Goal: Task Accomplishment & Management: Manage account settings

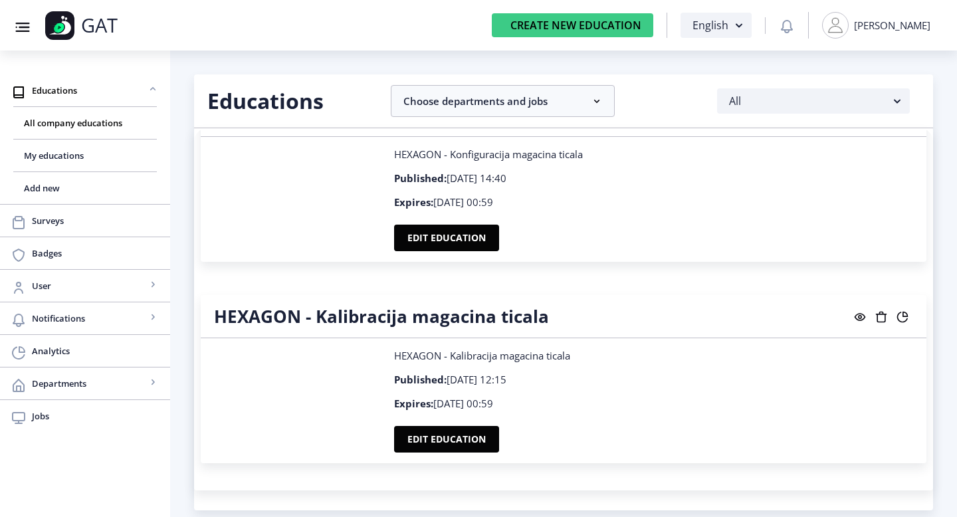
scroll to position [5342, 0]
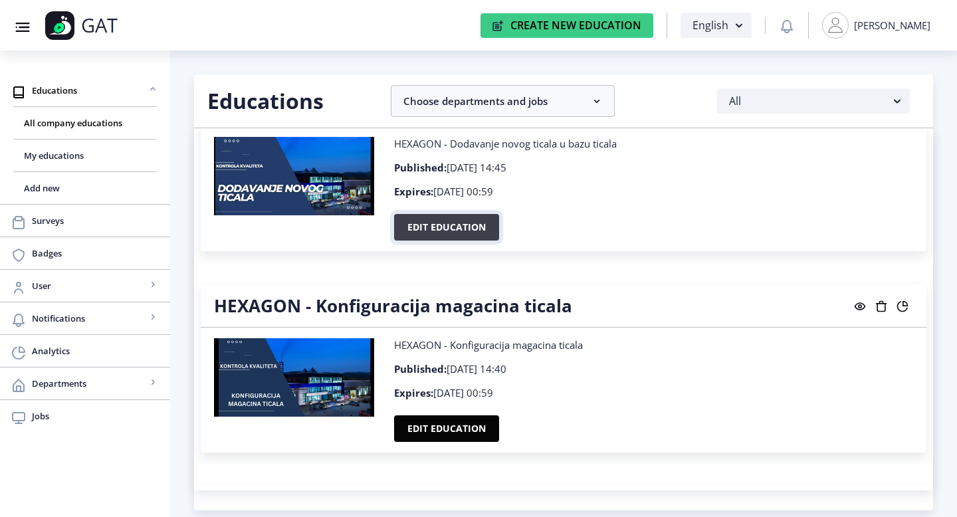
click at [434, 223] on button "Edit education" at bounding box center [446, 227] width 105 height 27
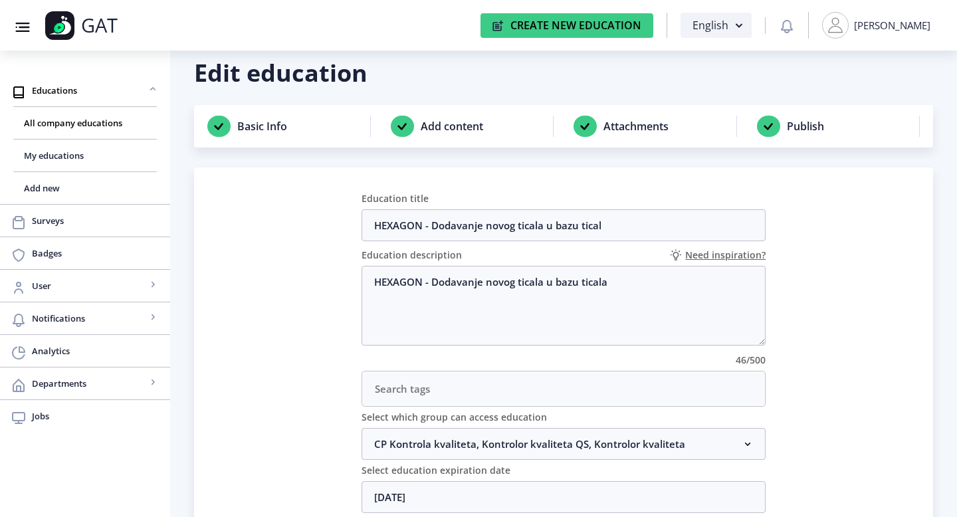
scroll to position [9, 0]
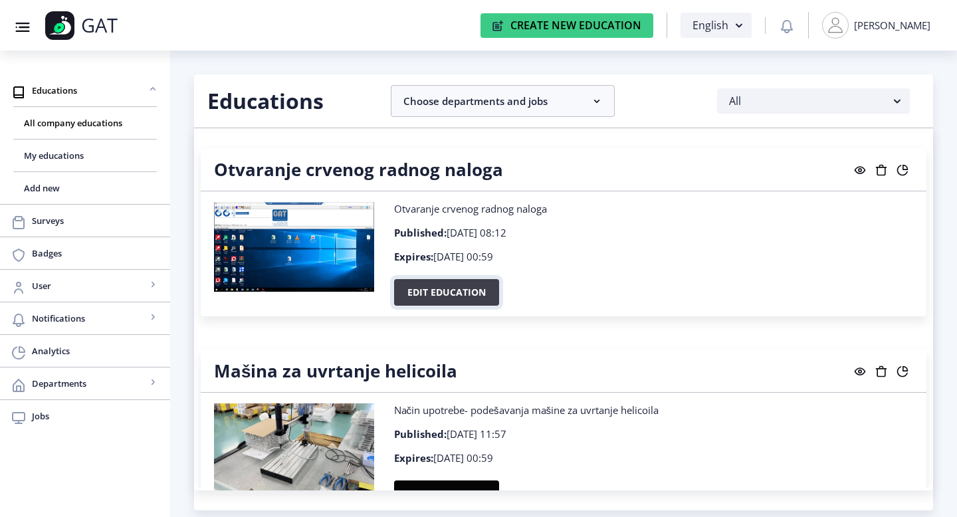
click at [476, 290] on button "Edit education" at bounding box center [446, 292] width 105 height 27
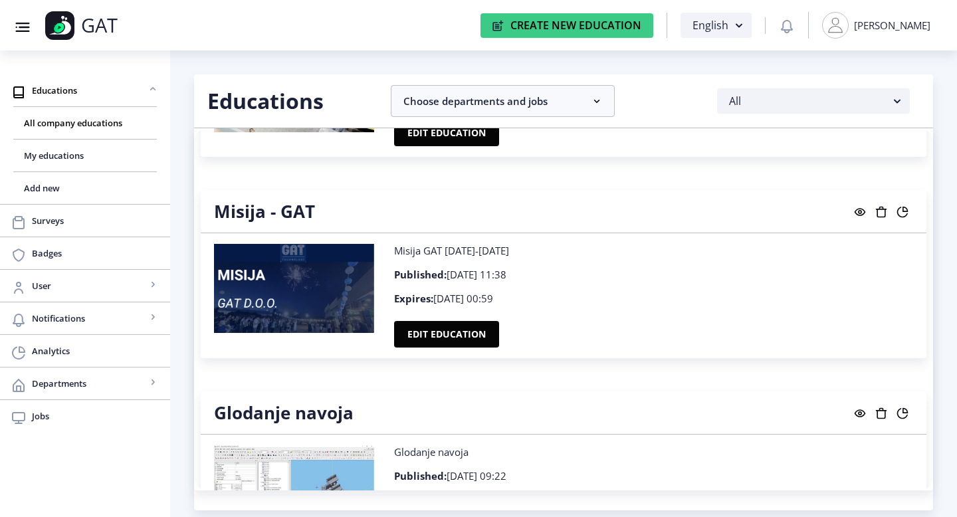
scroll to position [423, 0]
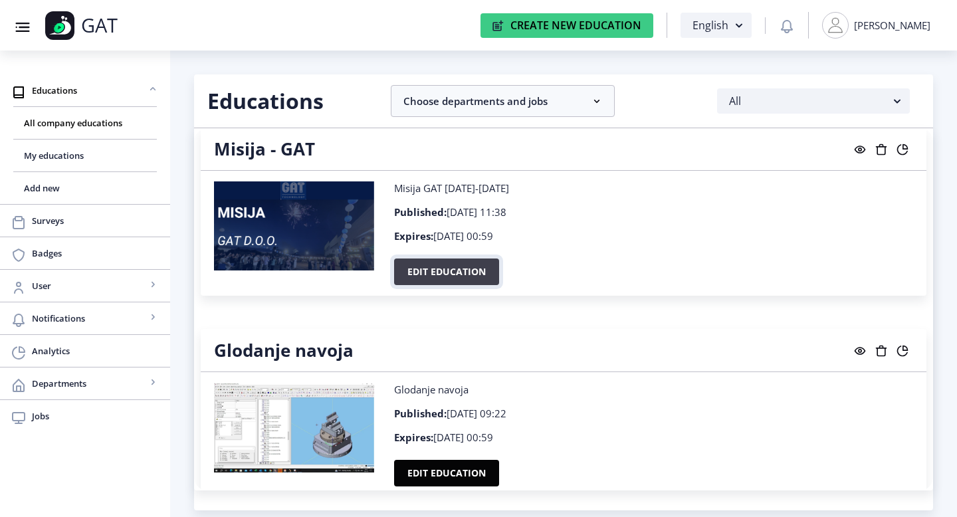
click at [459, 279] on button "Edit education" at bounding box center [446, 272] width 105 height 27
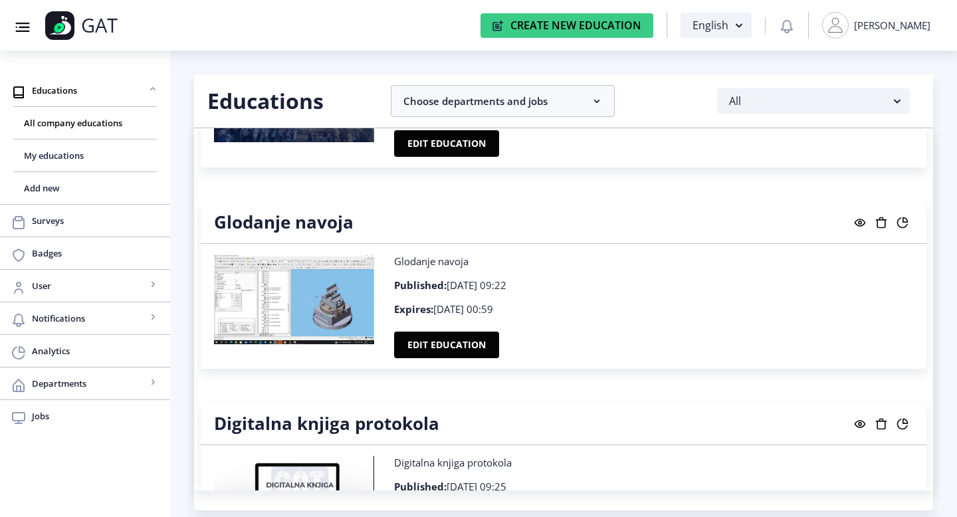
scroll to position [589, 0]
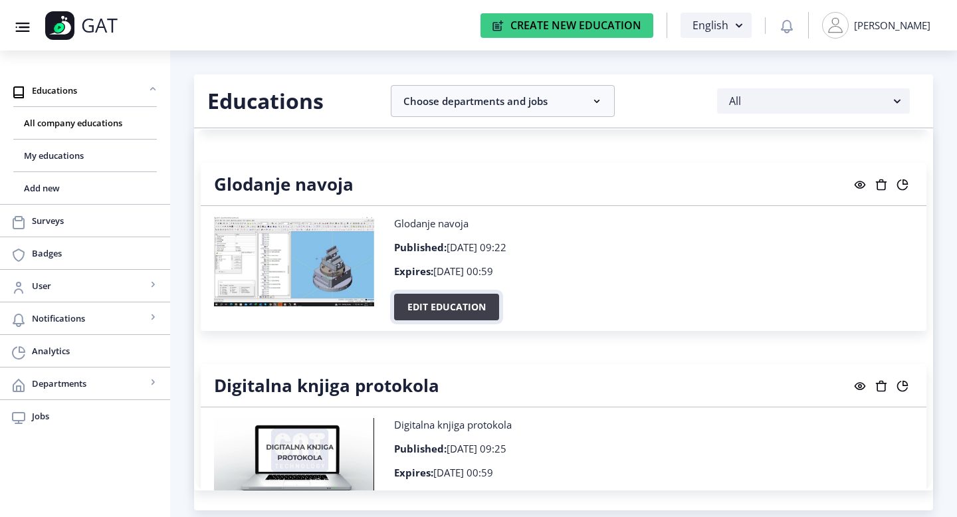
click at [465, 302] on button "Edit education" at bounding box center [446, 307] width 105 height 27
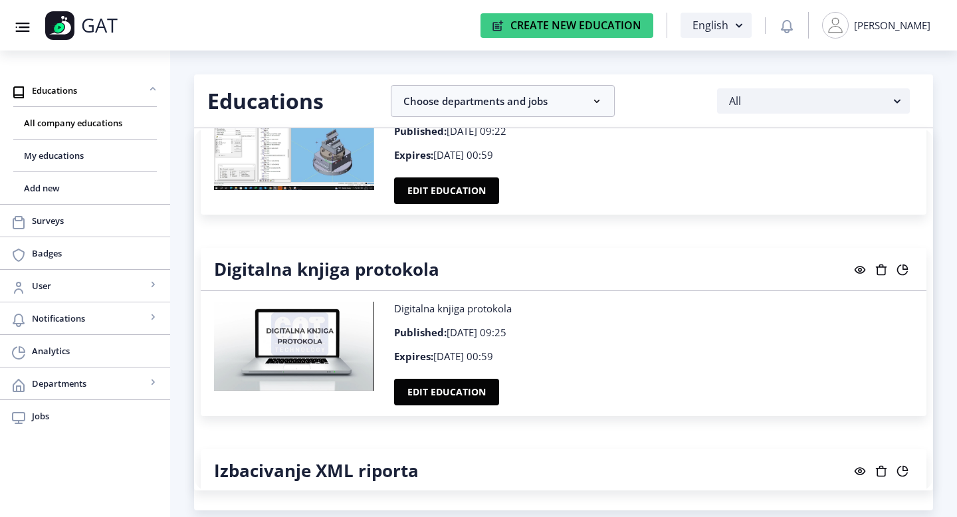
scroll to position [726, 0]
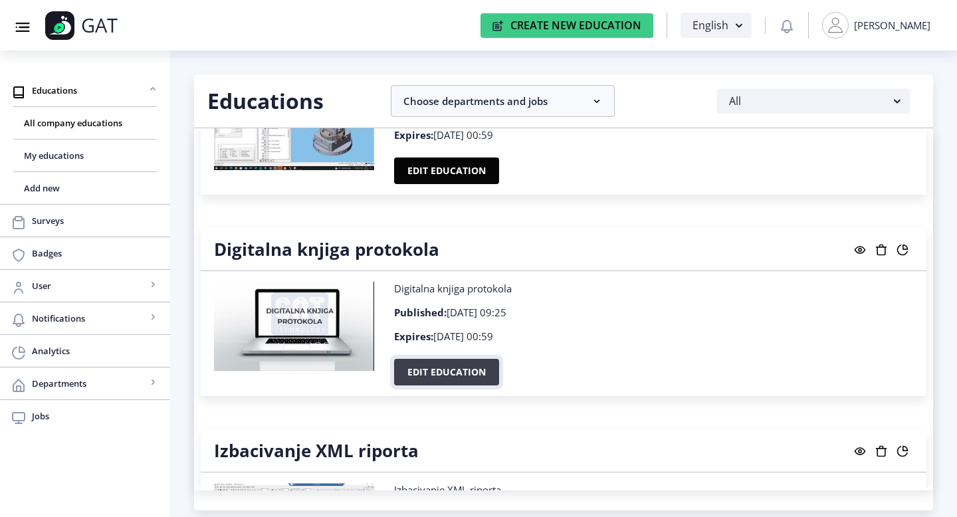
click at [467, 368] on button "Edit education" at bounding box center [446, 372] width 105 height 27
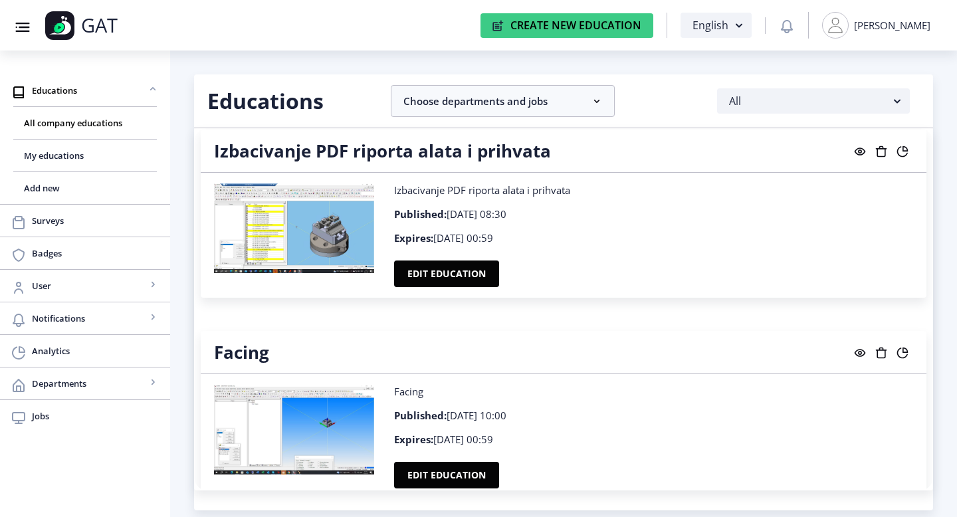
scroll to position [1277, 0]
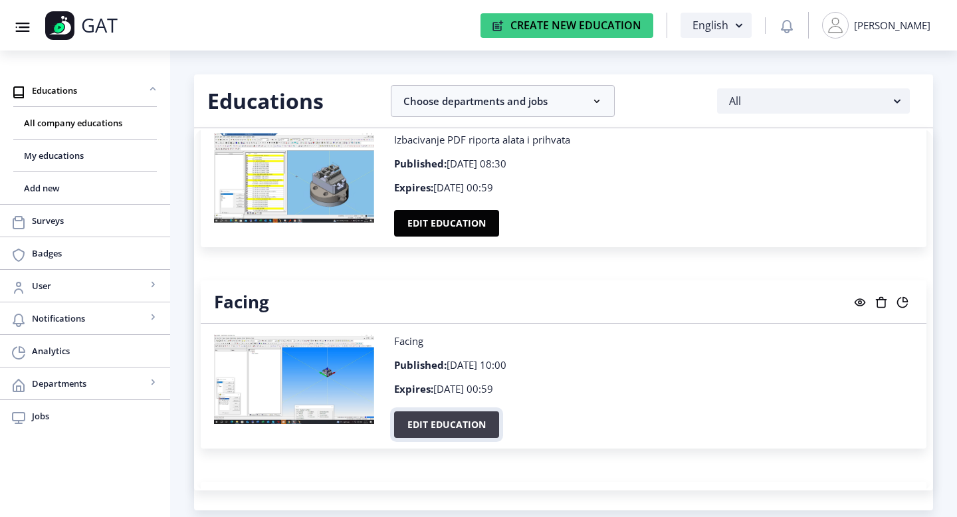
click at [470, 421] on button "Edit education" at bounding box center [446, 424] width 105 height 27
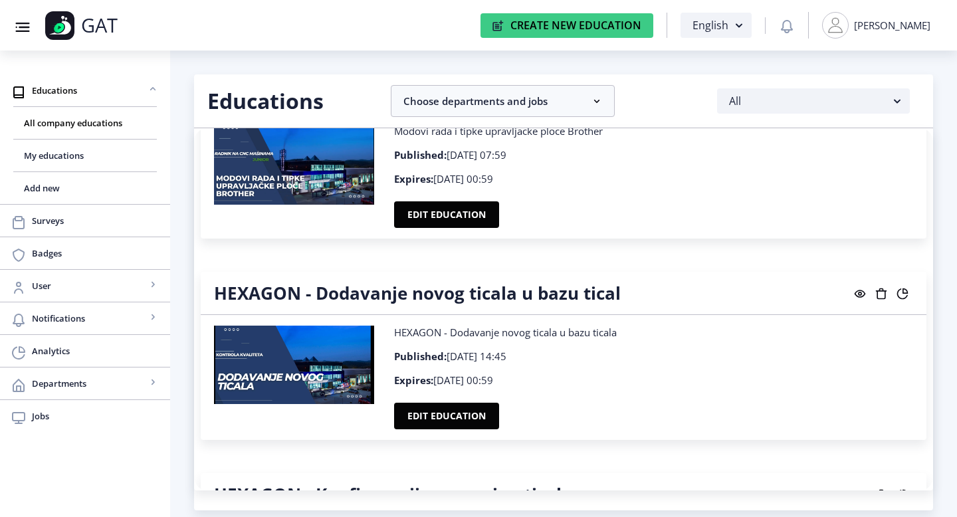
scroll to position [5151, 0]
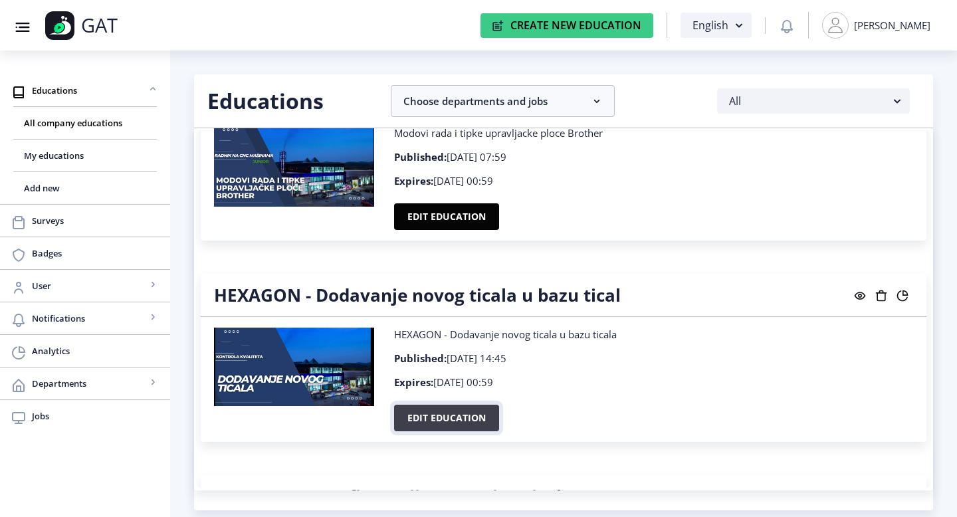
click at [472, 405] on button "Edit education" at bounding box center [446, 418] width 105 height 27
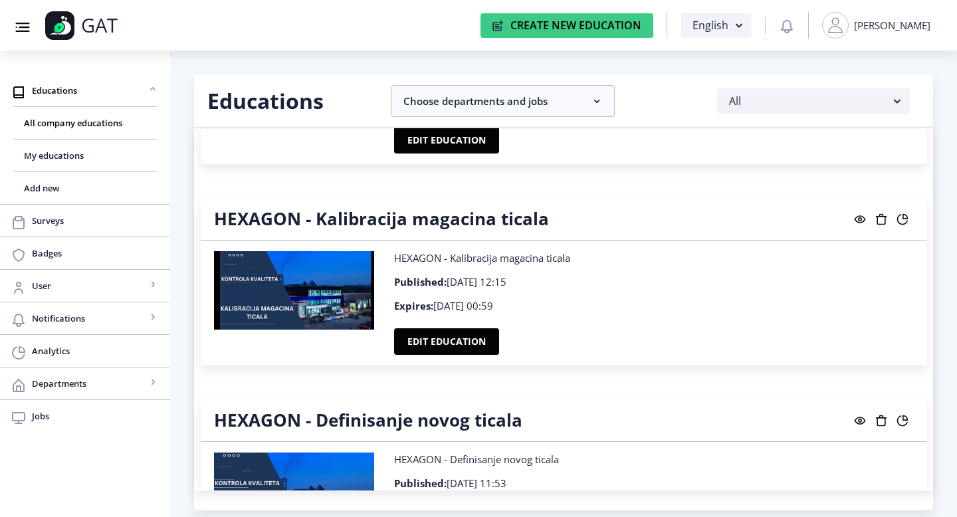
scroll to position [5635, 0]
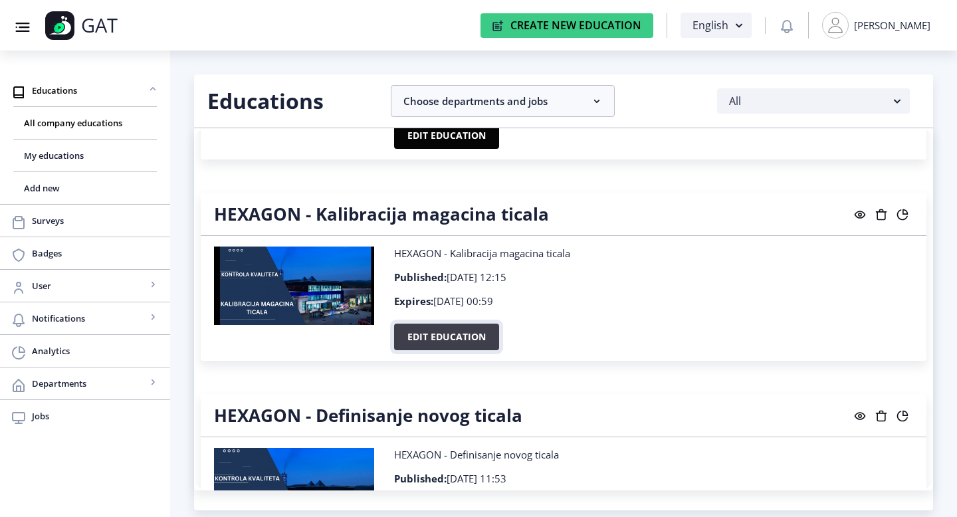
click at [447, 330] on button "Edit education" at bounding box center [446, 337] width 105 height 27
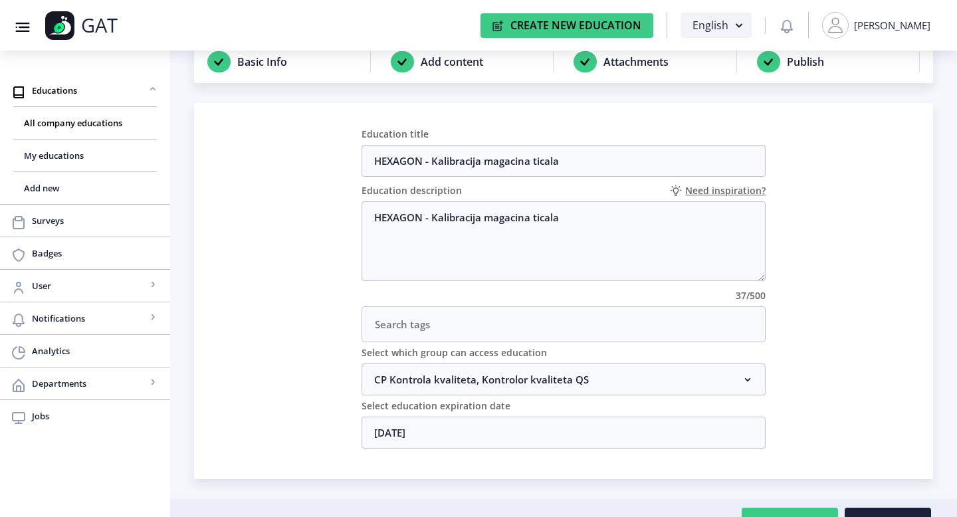
scroll to position [106, 0]
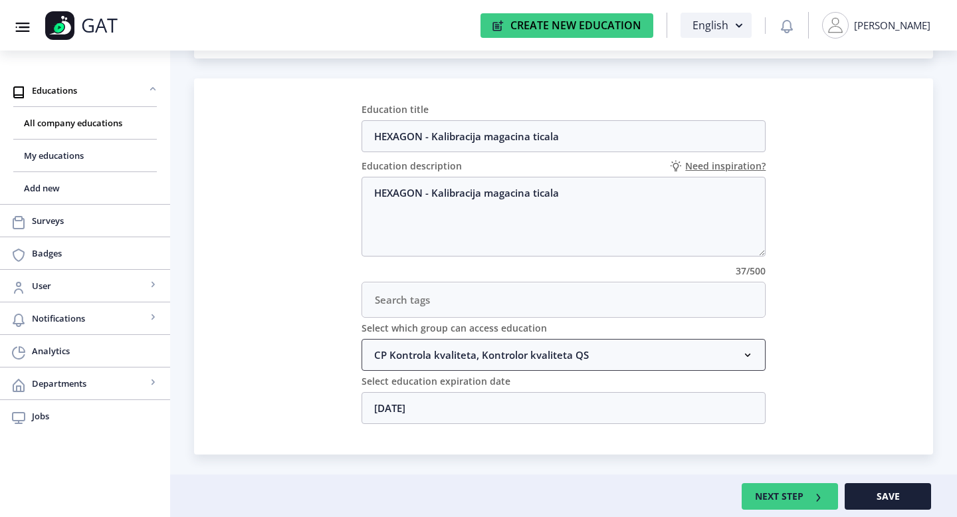
click at [501, 355] on nb-accordion-item-header "CP Kontrola kvaliteta, Kontrolor kvaliteta QS" at bounding box center [564, 355] width 405 height 32
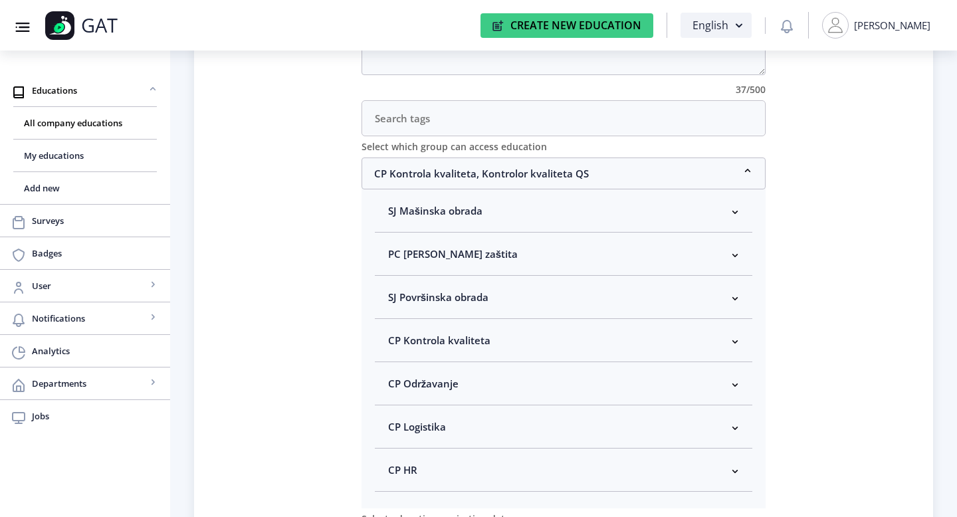
scroll to position [105, 0]
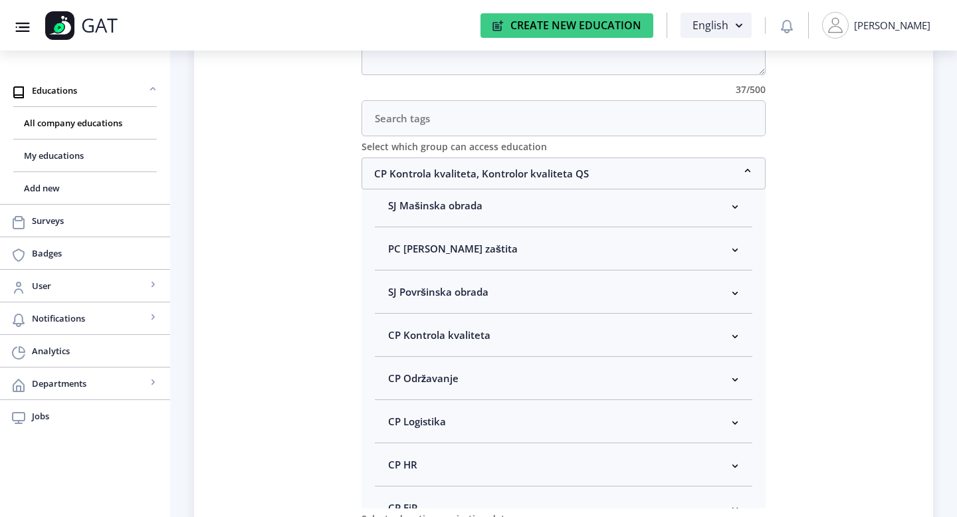
click at [455, 340] on span "CP Kontrola kvaliteta" at bounding box center [439, 335] width 102 height 16
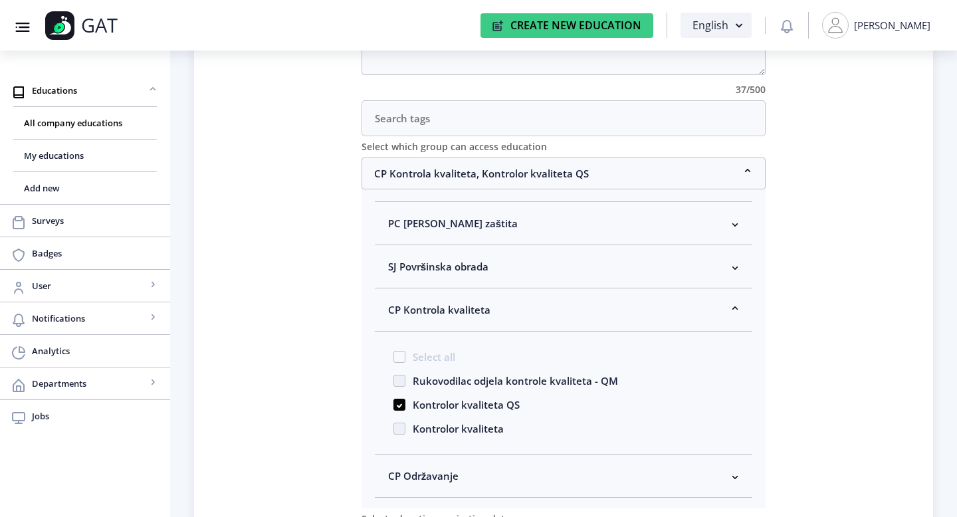
scroll to position [146, 0]
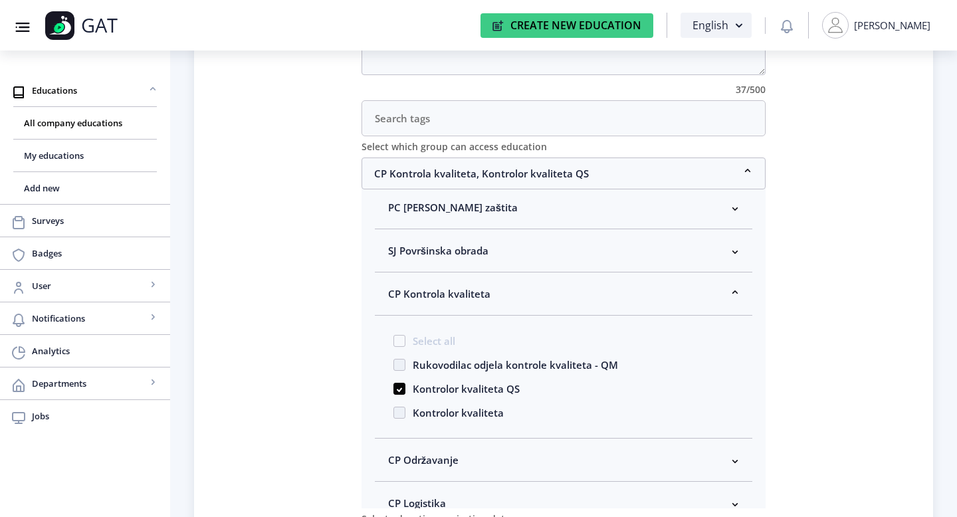
click at [309, 300] on nb-card "Education title HEXAGON - Kalibracija magacina ticala Education description Nee…" at bounding box center [563, 244] width 739 height 695
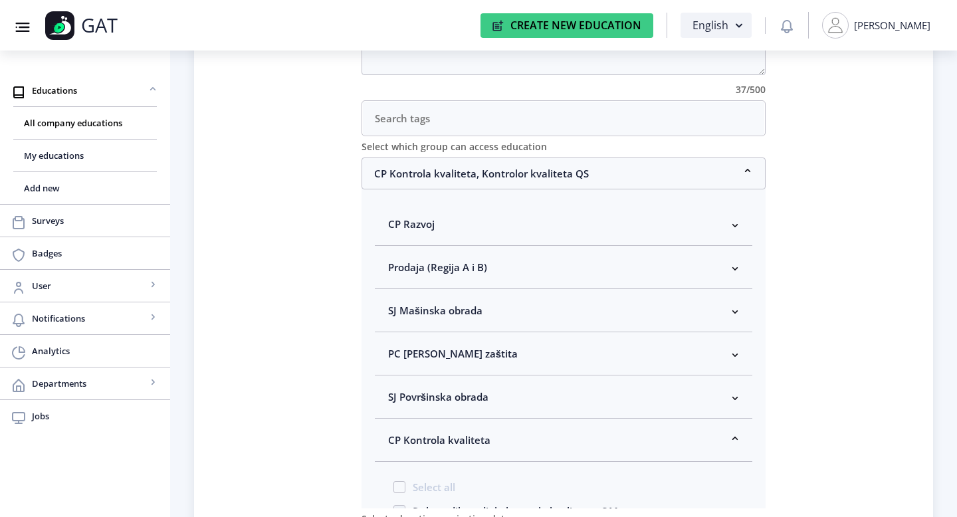
scroll to position [106, 0]
